Goal: Transaction & Acquisition: Book appointment/travel/reservation

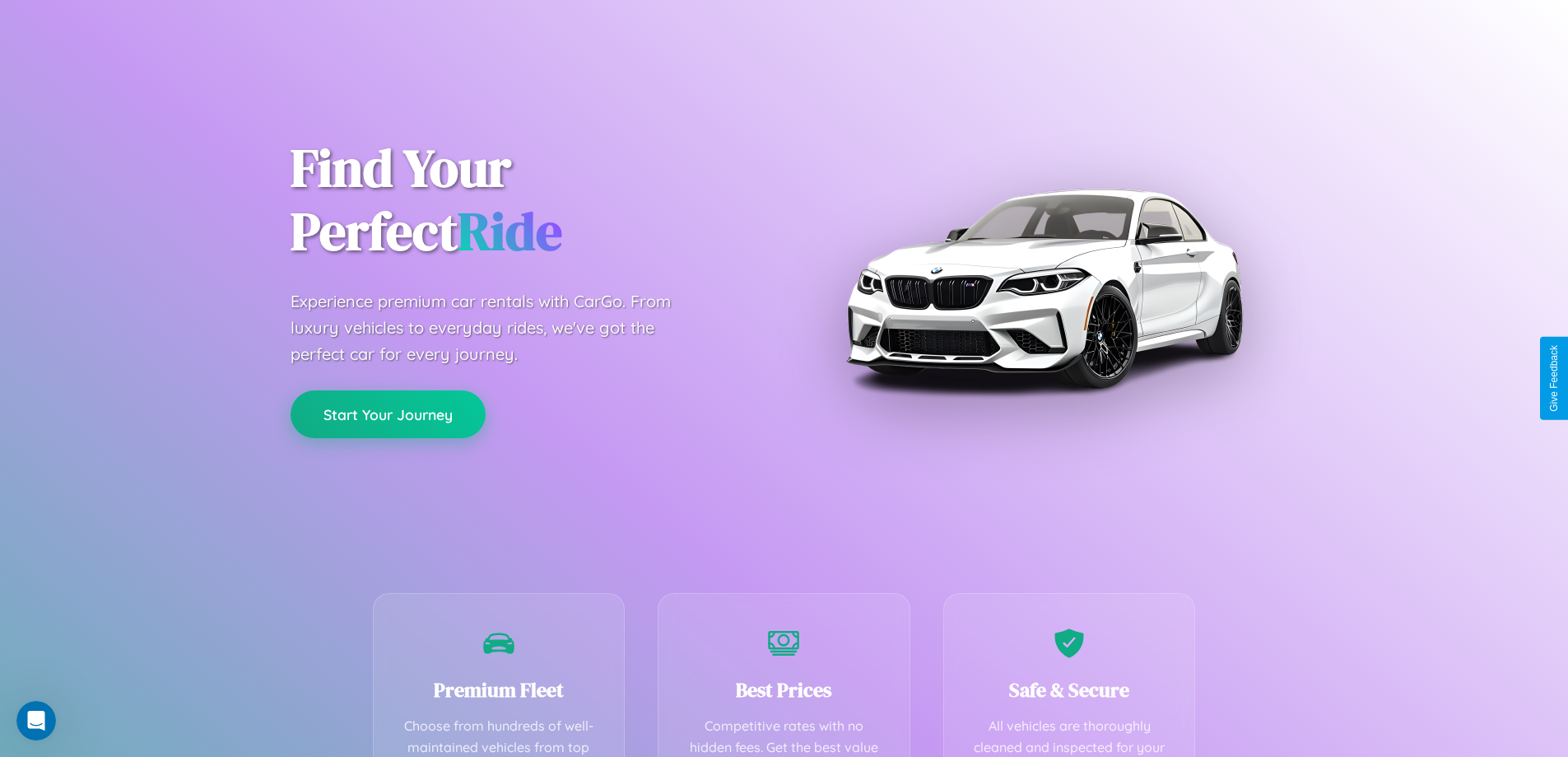
click at [388, 414] on button "Start Your Journey" at bounding box center [389, 414] width 195 height 47
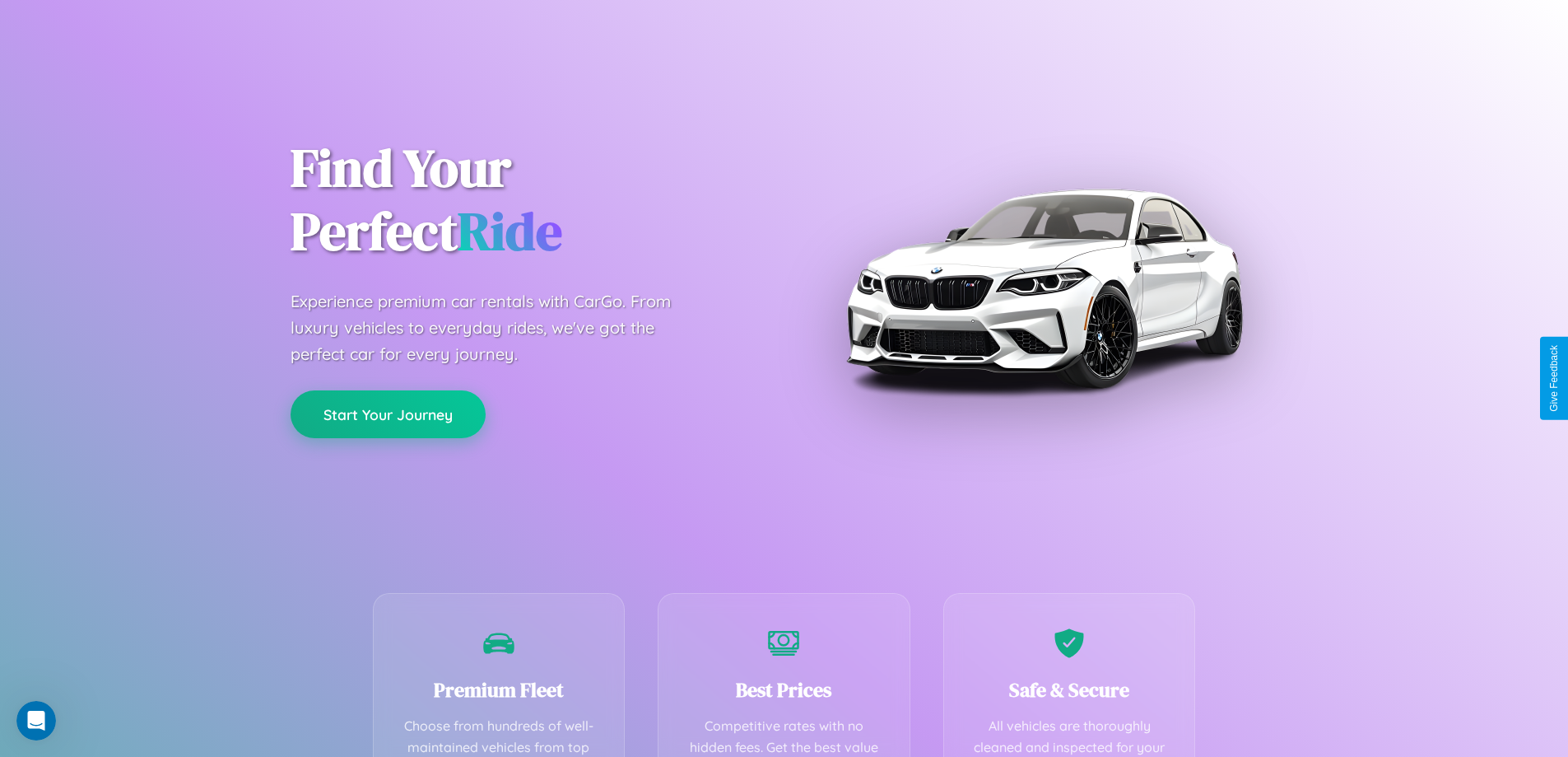
click at [388, 414] on button "Start Your Journey" at bounding box center [389, 414] width 195 height 47
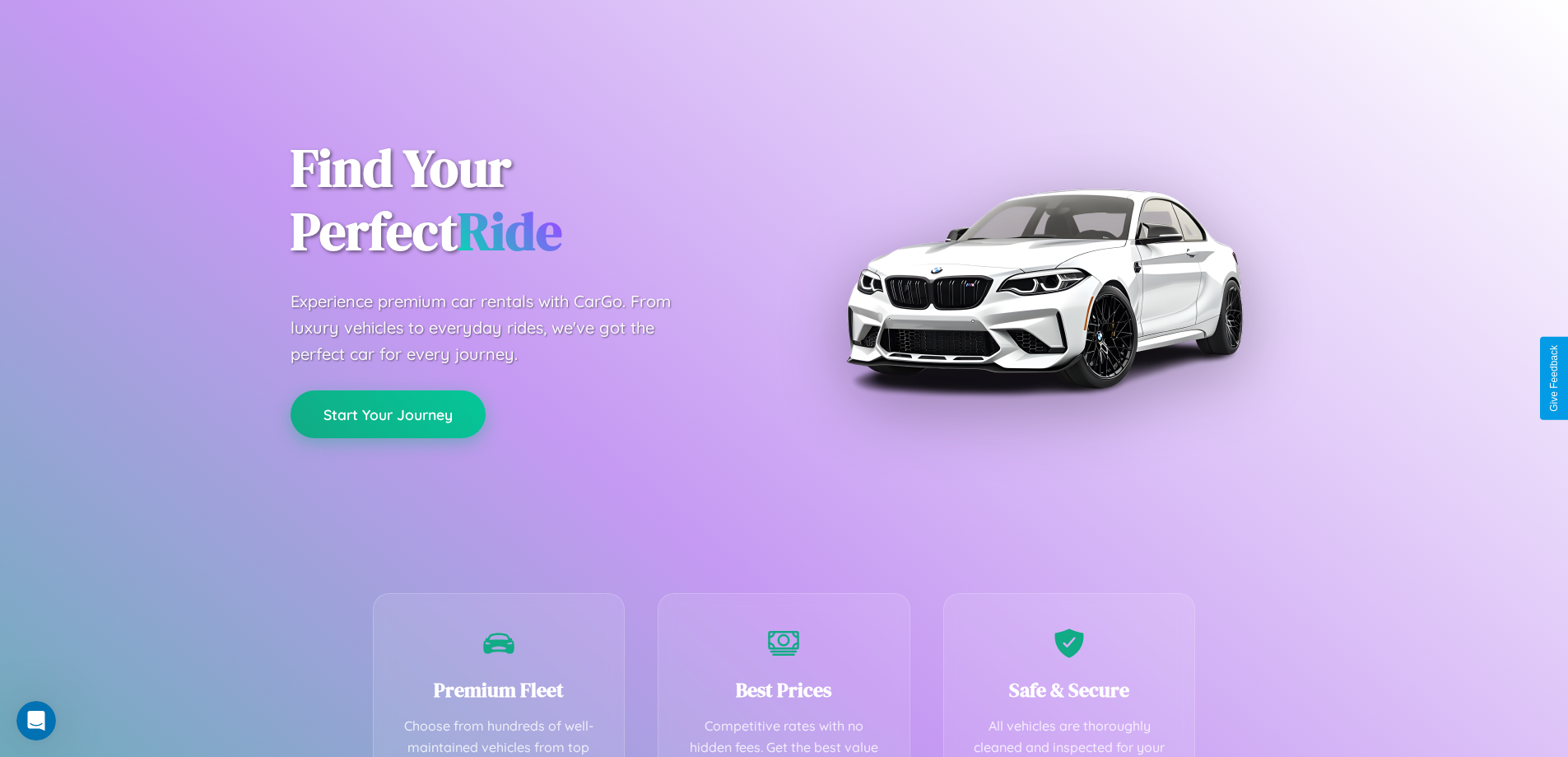
click at [388, 414] on button "Start Your Journey" at bounding box center [389, 414] width 195 height 47
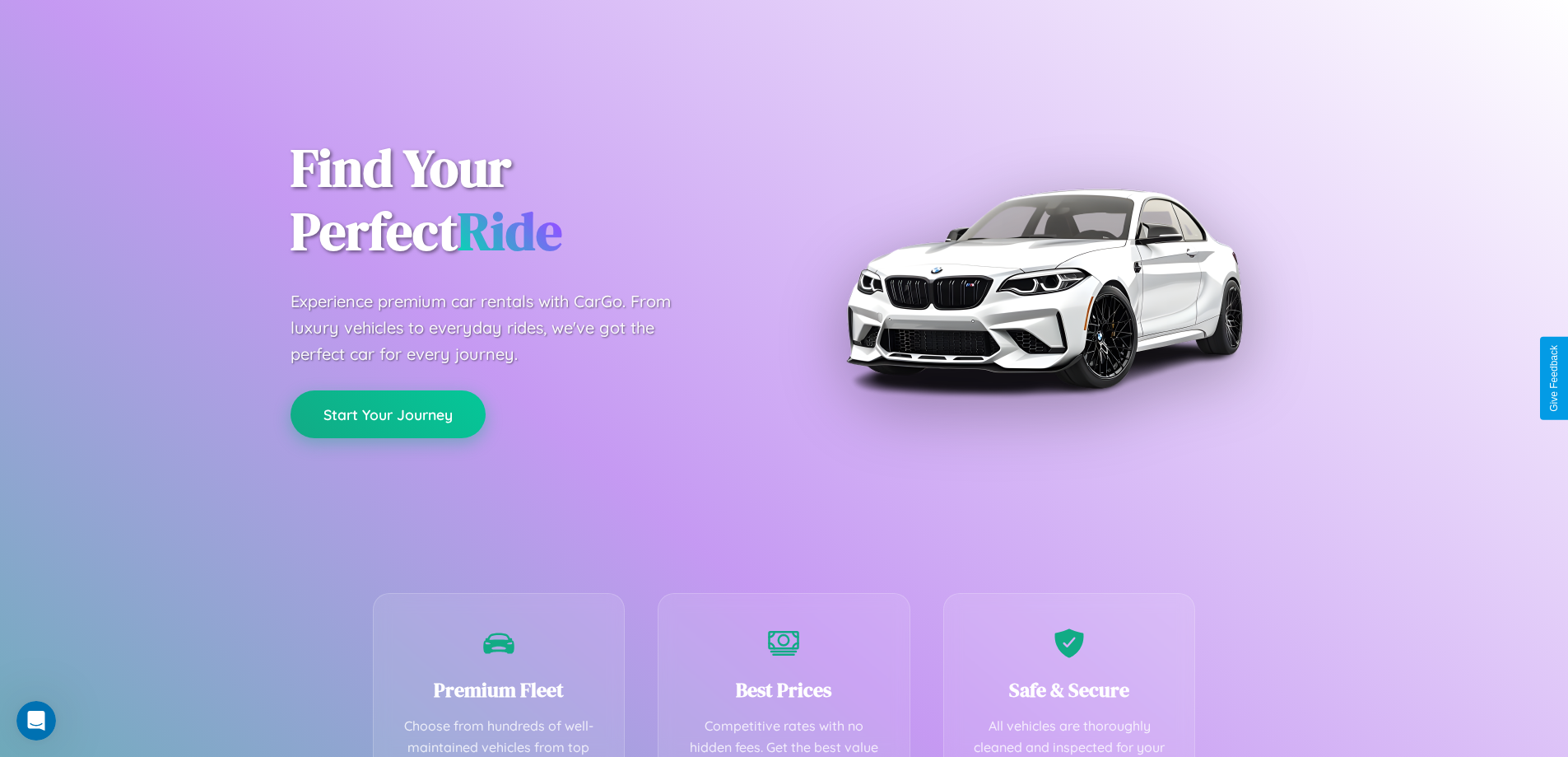
click at [388, 414] on button "Start Your Journey" at bounding box center [389, 414] width 195 height 47
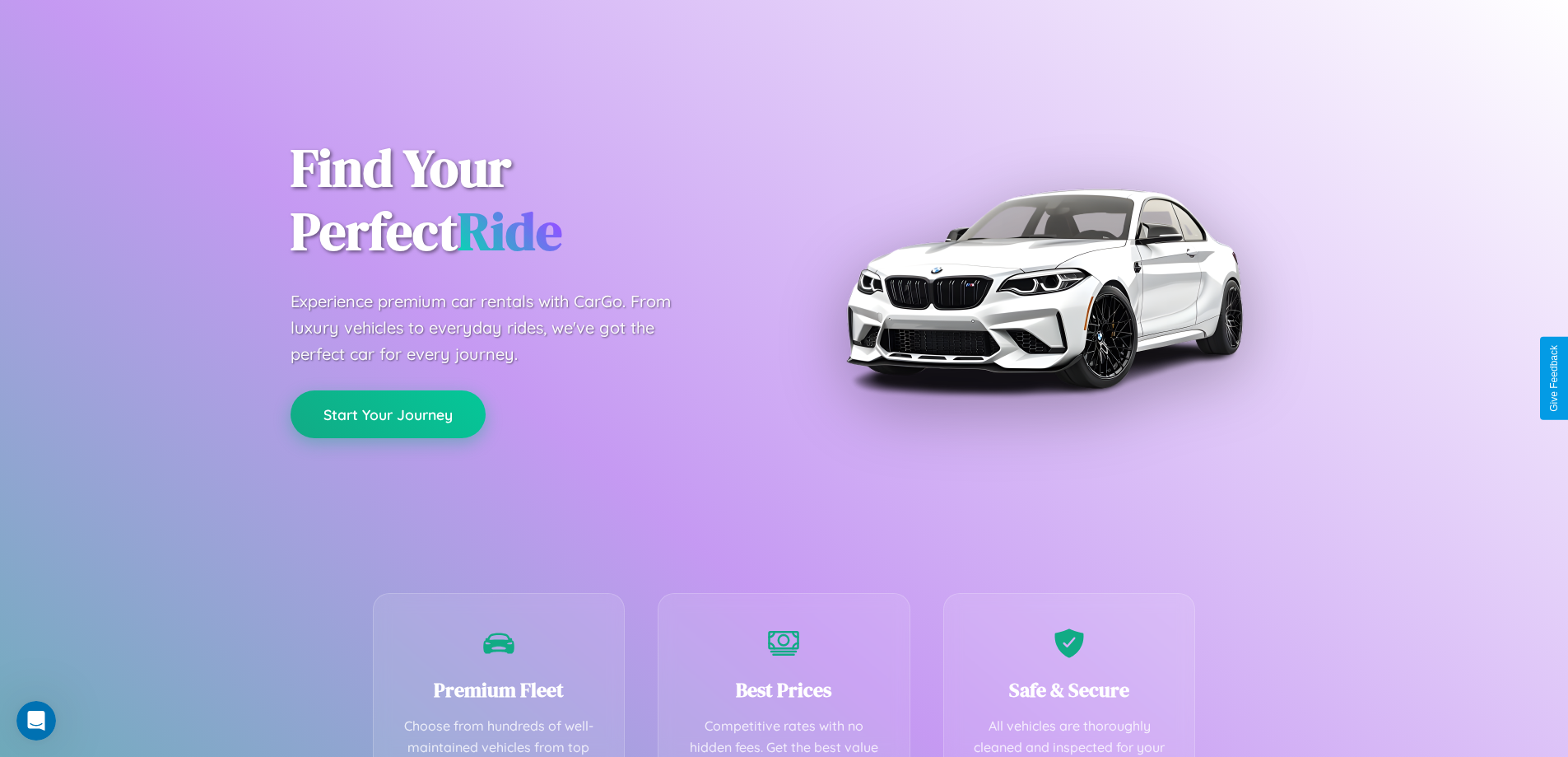
click at [388, 414] on button "Start Your Journey" at bounding box center [389, 414] width 195 height 47
